Goal: Task Accomplishment & Management: Complete application form

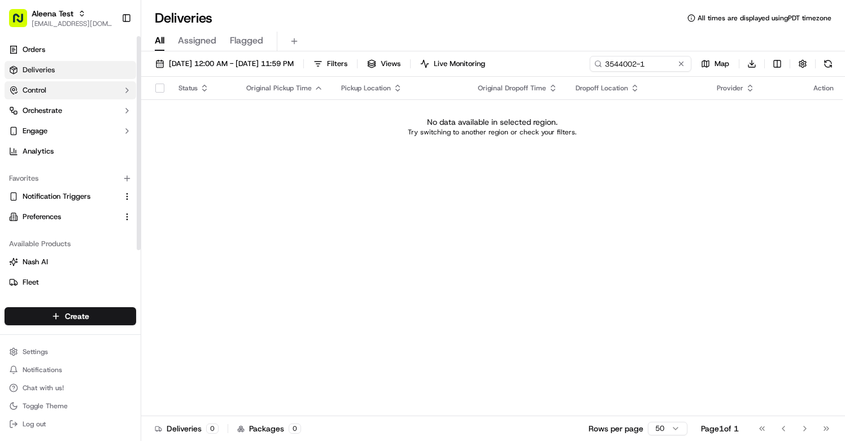
click at [108, 88] on button "Control" at bounding box center [71, 90] width 132 height 18
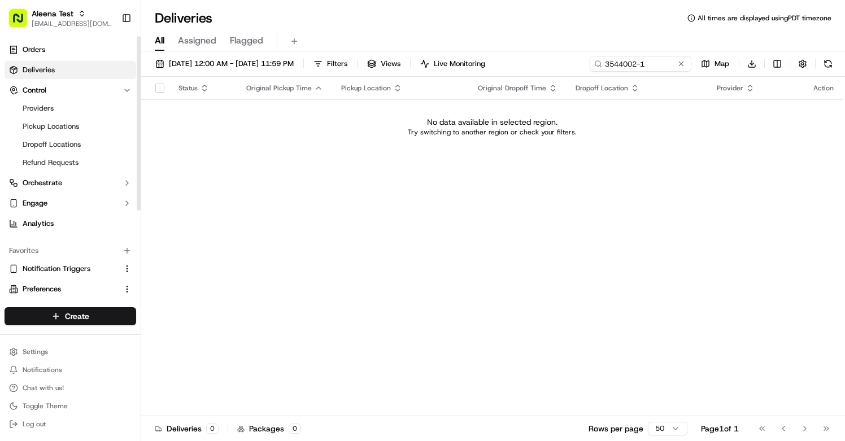
click at [94, 152] on ul "Providers Pickup Locations Dropoff Locations Refund Requests" at bounding box center [71, 135] width 116 height 72
click at [94, 140] on link "Dropoff Locations" at bounding box center [70, 145] width 104 height 16
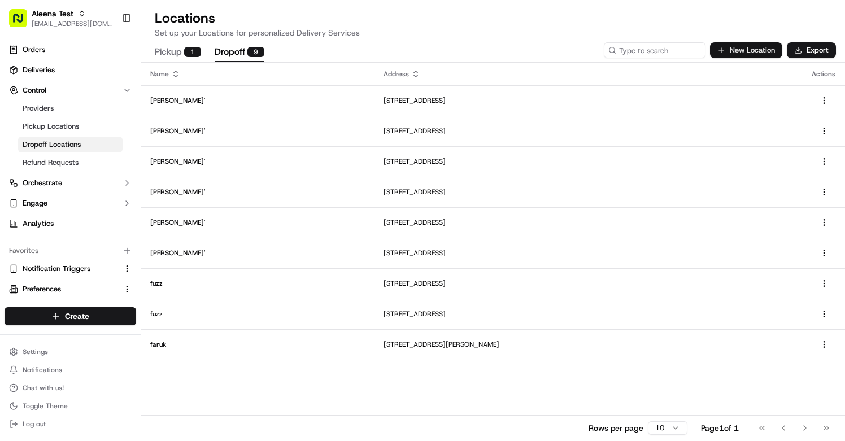
click at [752, 46] on button "New Location" at bounding box center [746, 50] width 72 height 16
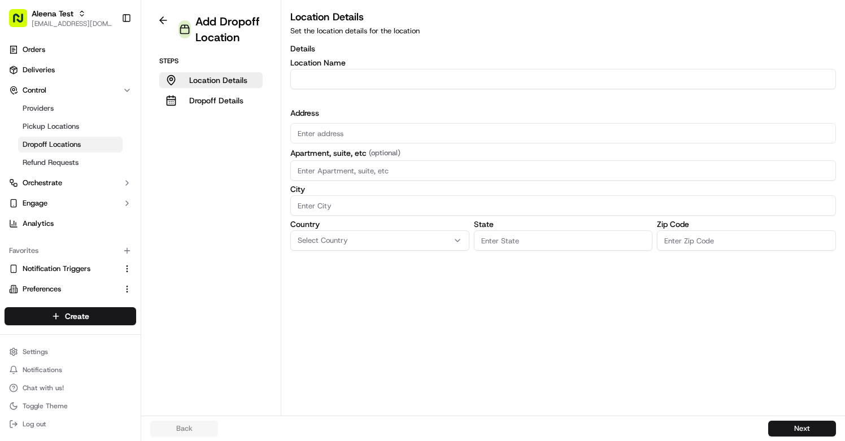
click at [498, 84] on input "Location name" at bounding box center [563, 79] width 546 height 20
type input "Aleena"
click at [449, 129] on input "text" at bounding box center [563, 133] width 546 height 20
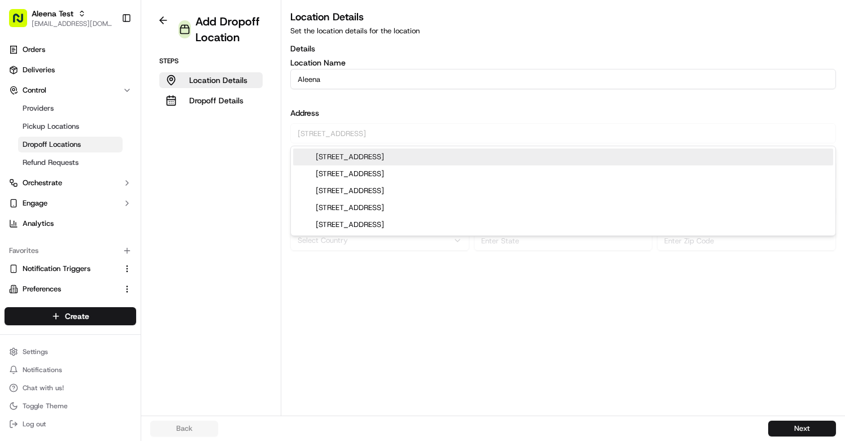
type input "[STREET_ADDRESS]"
type input "[PERSON_NAME]"
type input "WA"
type input "98052"
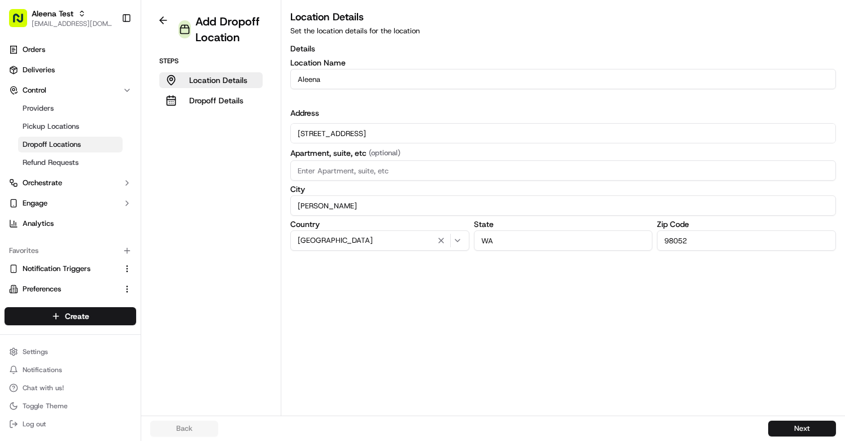
type input "[STREET_ADDRESS]"
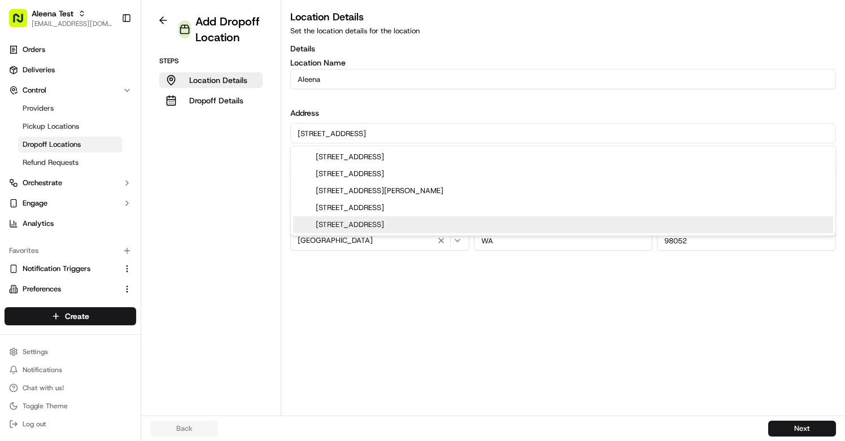
click at [690, 338] on div "Location Details Set the location details for the location Details Location Nam…" at bounding box center [563, 212] width 564 height 407
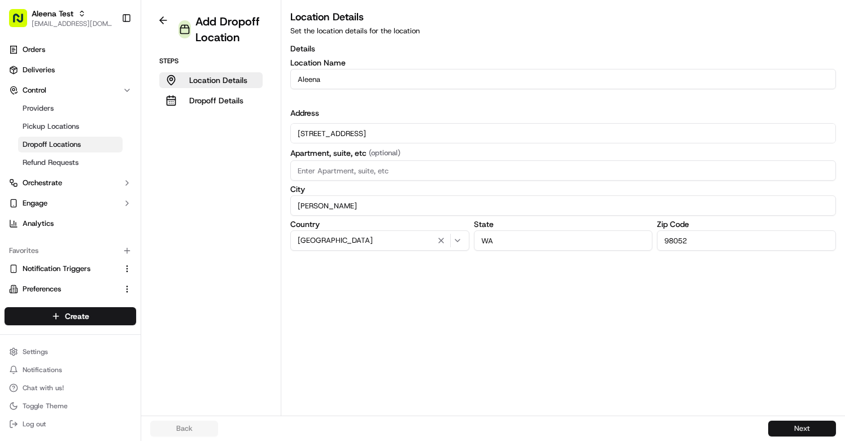
click at [774, 425] on button "Next" at bounding box center [802, 429] width 68 height 16
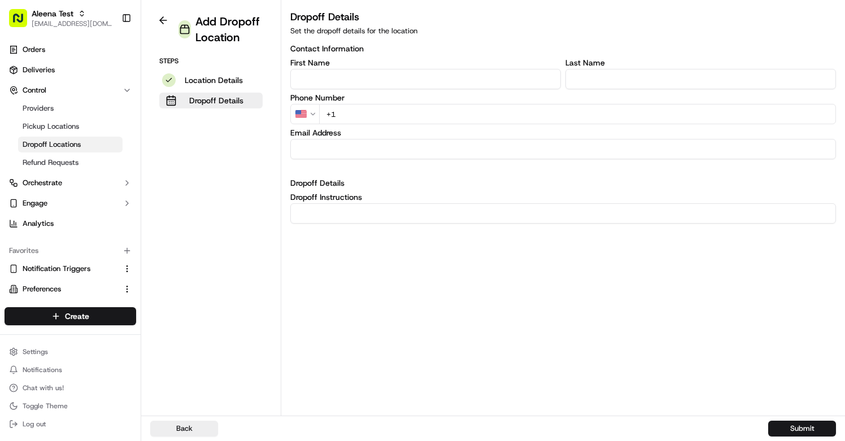
click at [480, 108] on input "+1" at bounding box center [577, 114] width 517 height 20
click at [480, 109] on input "+1" at bounding box center [577, 114] width 517 height 20
click at [480, 111] on input "+1" at bounding box center [577, 114] width 517 height 20
type input "[PHONE_NUMBER]"
click at [465, 212] on input at bounding box center [563, 213] width 546 height 20
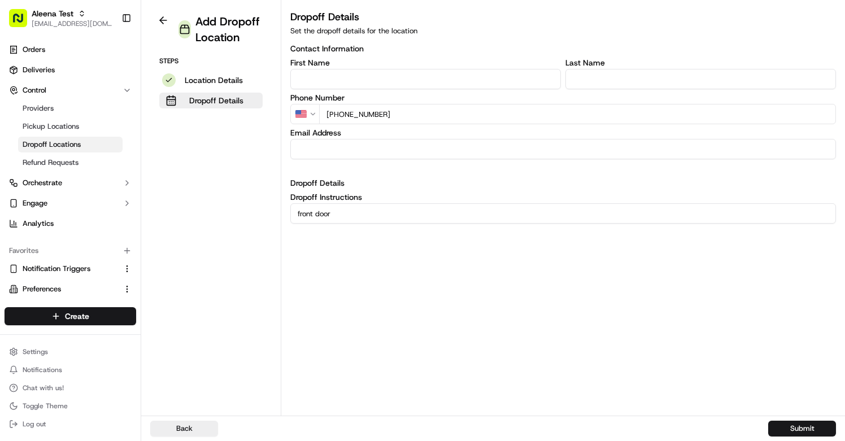
type input "front door"
click at [788, 428] on button "Submit" at bounding box center [802, 429] width 68 height 16
click at [162, 20] on button at bounding box center [163, 21] width 26 height 14
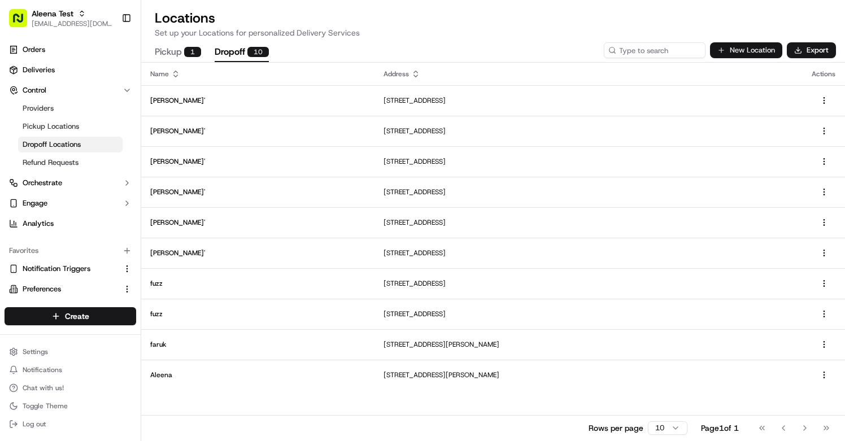
click at [763, 47] on button "New Location" at bounding box center [746, 50] width 72 height 16
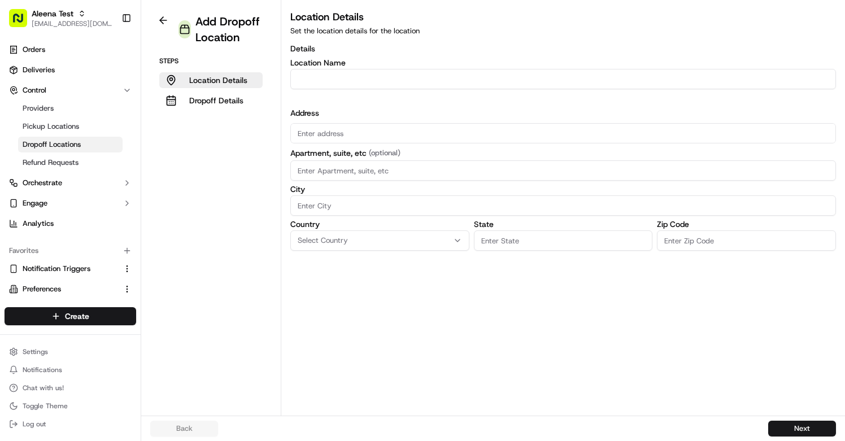
click at [493, 119] on div "Address Apartment, suite, etc (optional) City Country Select Country State Zip …" at bounding box center [563, 178] width 546 height 143
click at [493, 128] on input "text" at bounding box center [563, 133] width 546 height 20
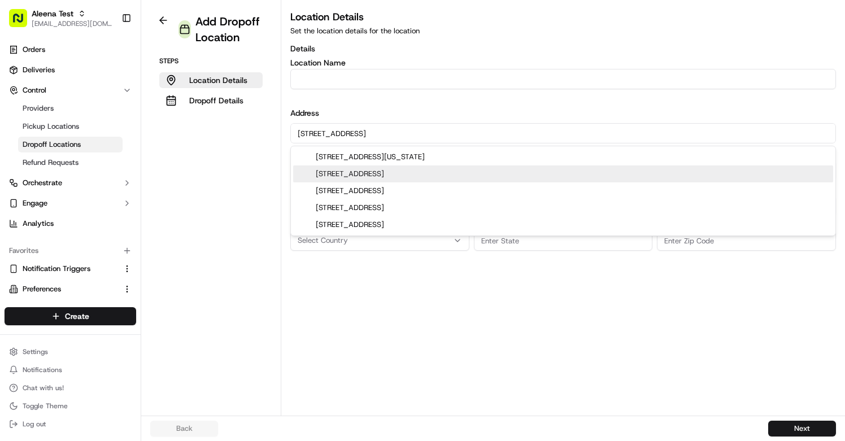
click at [450, 172] on div "[STREET_ADDRESS]" at bounding box center [563, 173] width 540 height 17
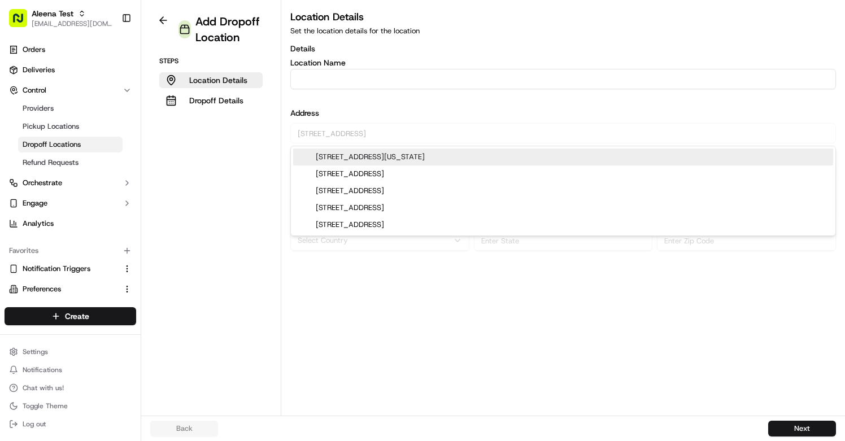
type input "[STREET_ADDRESS]"
type input "[GEOGRAPHIC_DATA]"
type input "WA"
type input "98101"
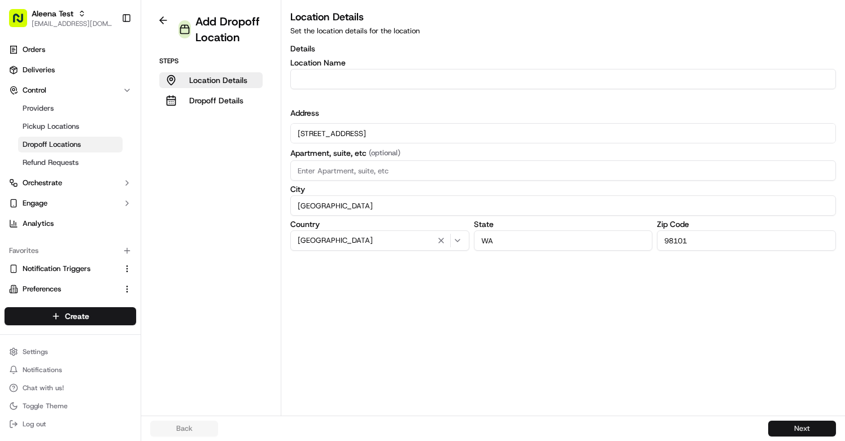
type input "[STREET_ADDRESS]"
click at [786, 430] on button "Next" at bounding box center [802, 429] width 68 height 16
click at [476, 70] on input "Location name" at bounding box center [563, 79] width 546 height 20
type input "test"
click at [804, 436] on button "Next" at bounding box center [802, 429] width 68 height 16
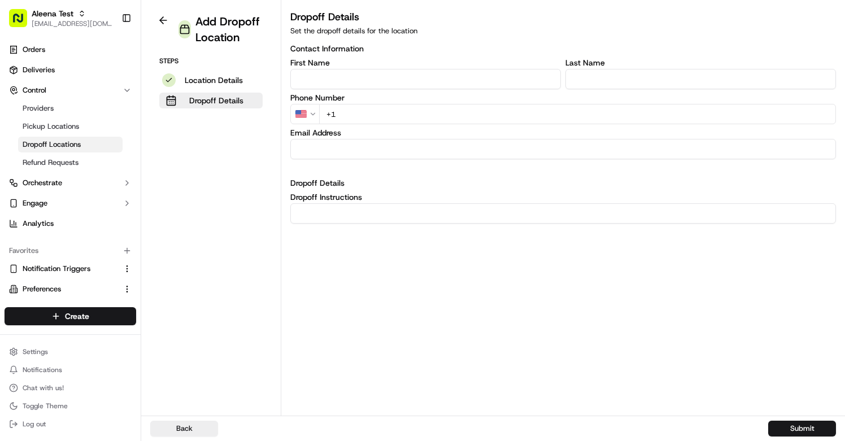
click at [417, 122] on input "+1" at bounding box center [577, 114] width 517 height 20
type input "[PHONE_NUMBER]"
click at [810, 425] on button "Submit" at bounding box center [802, 429] width 68 height 16
